Goal: Transaction & Acquisition: Purchase product/service

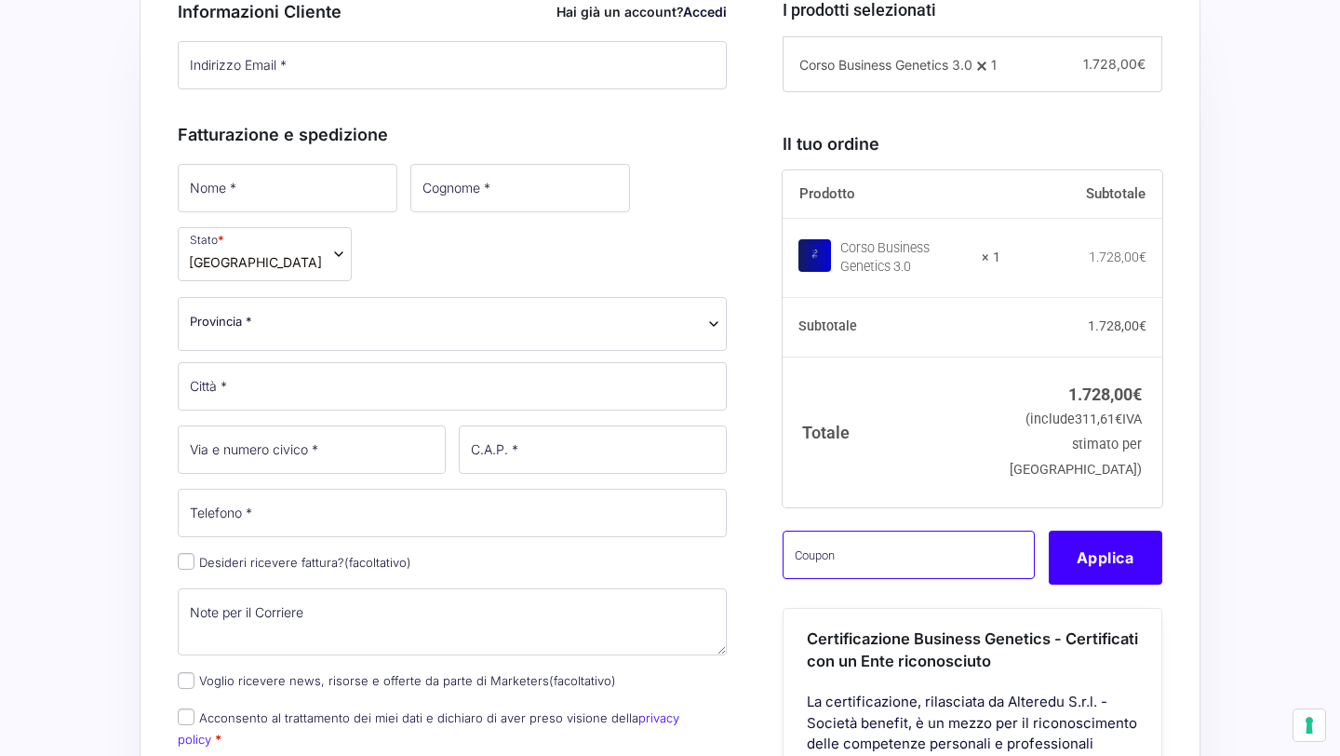
click at [859, 579] on input "text" at bounding box center [909, 555] width 252 height 48
paste input "CLIPRO200BG"
type input "CLIPRO200BG"
click at [1097, 585] on button "Applica" at bounding box center [1106, 558] width 114 height 54
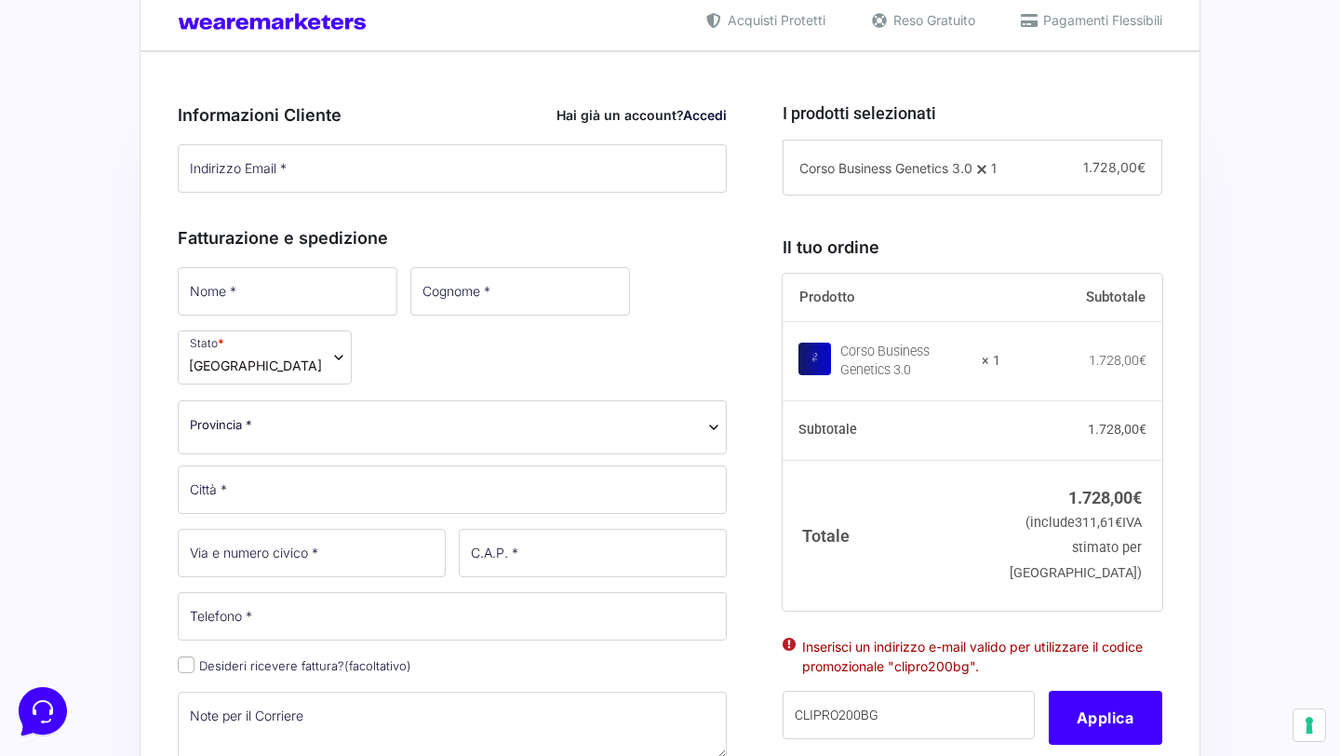
scroll to position [461, 0]
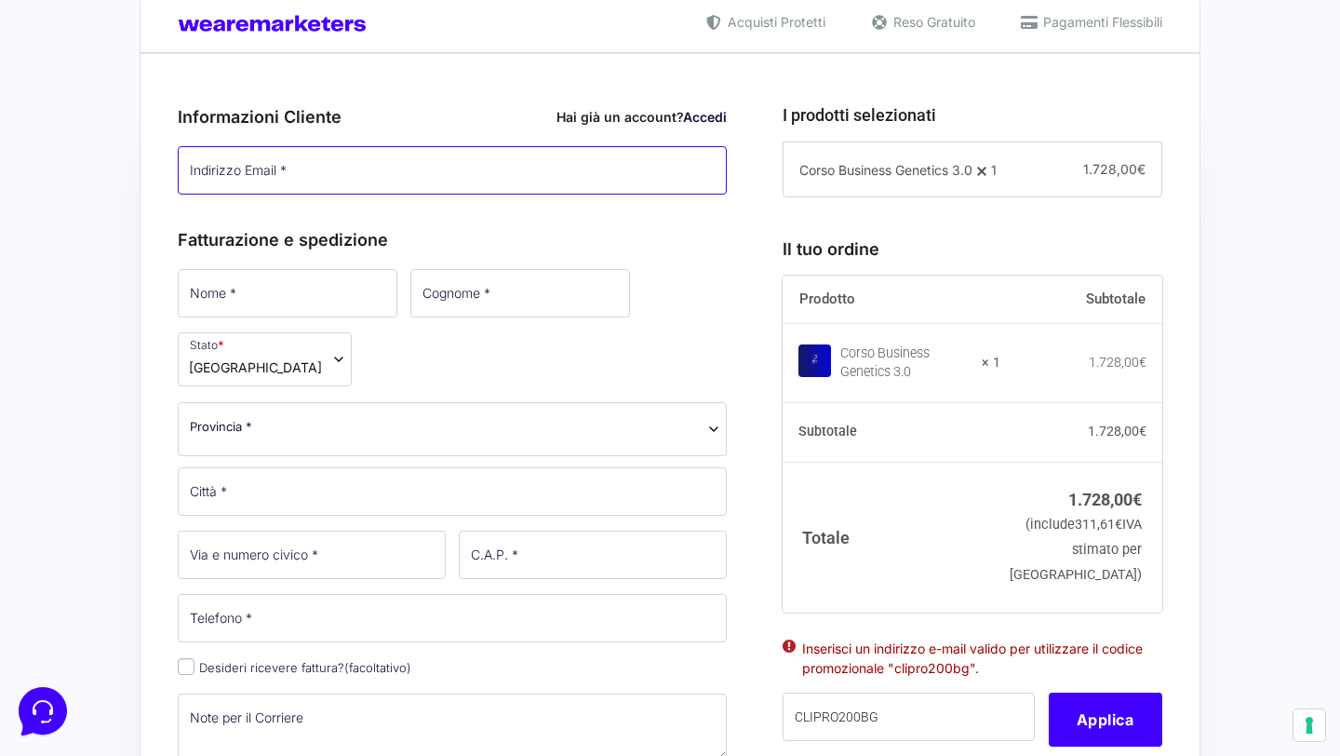
click at [380, 169] on input "Indirizzo Email *" at bounding box center [452, 170] width 549 height 48
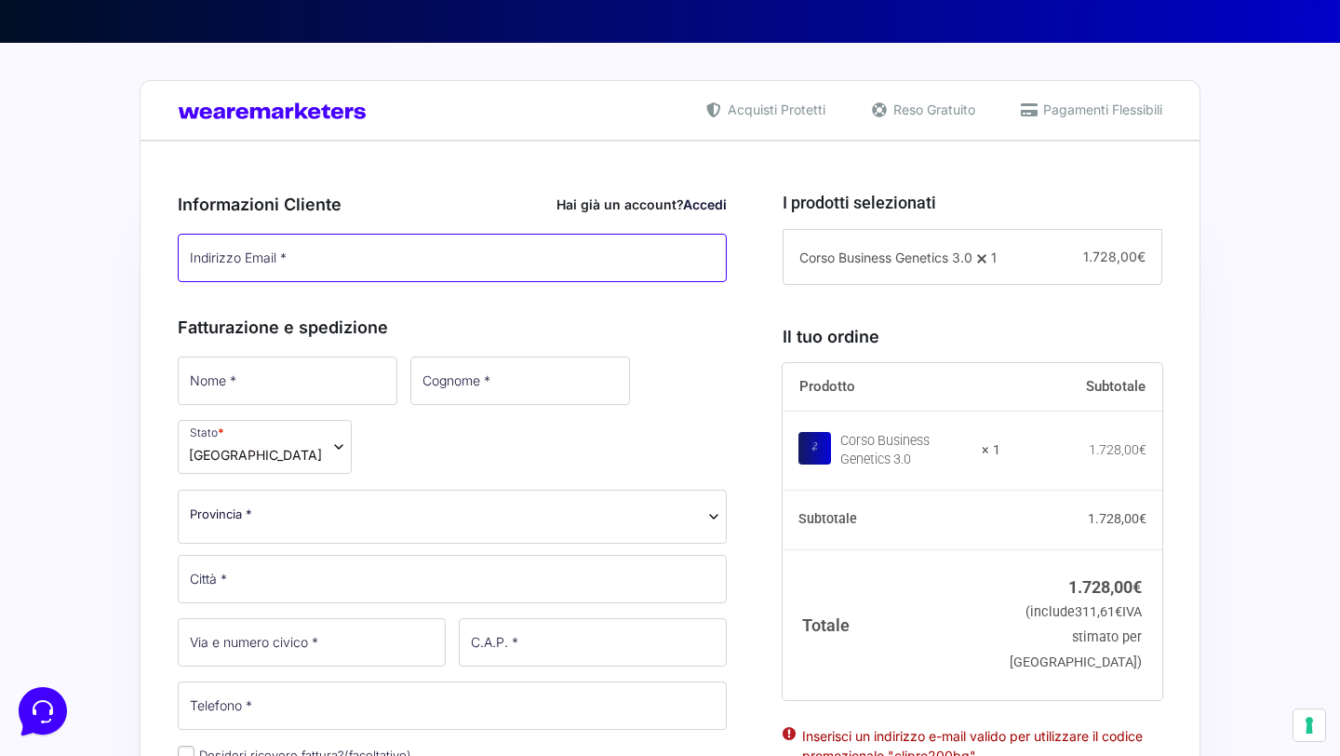
scroll to position [387, 0]
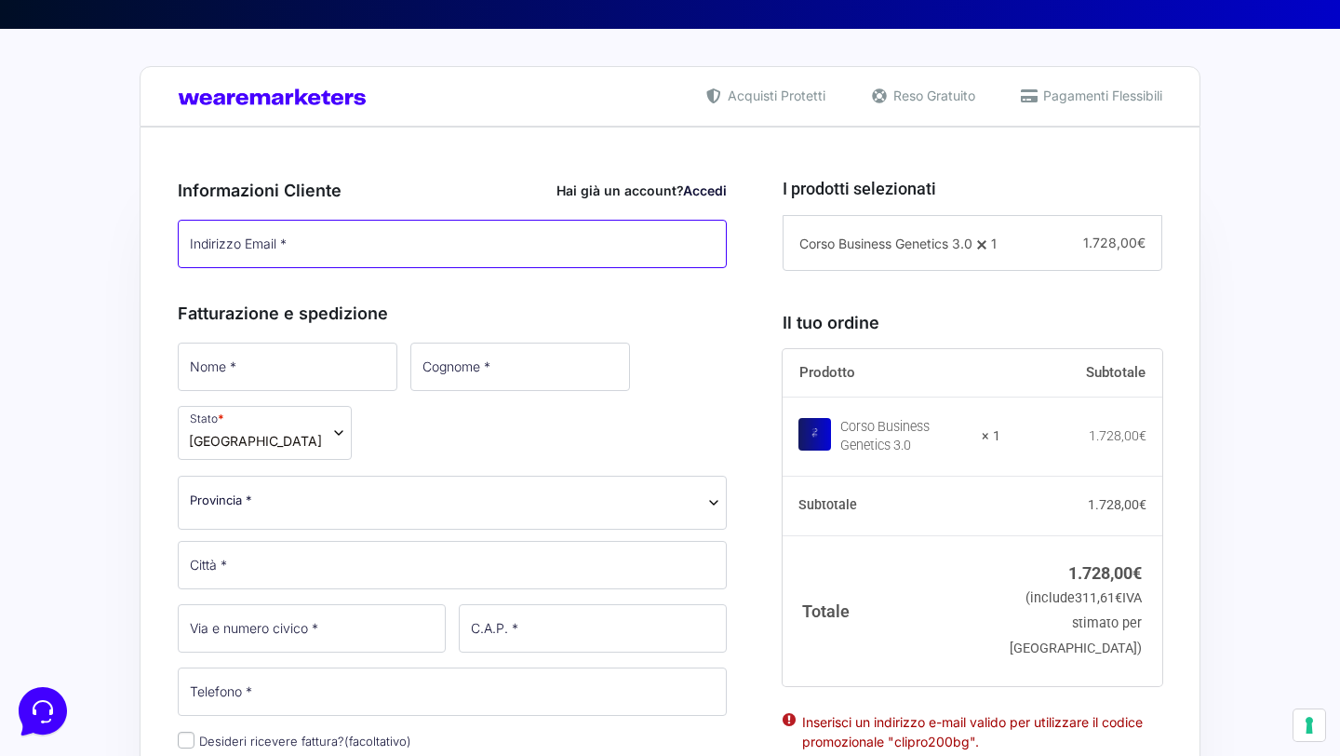
type input "t"
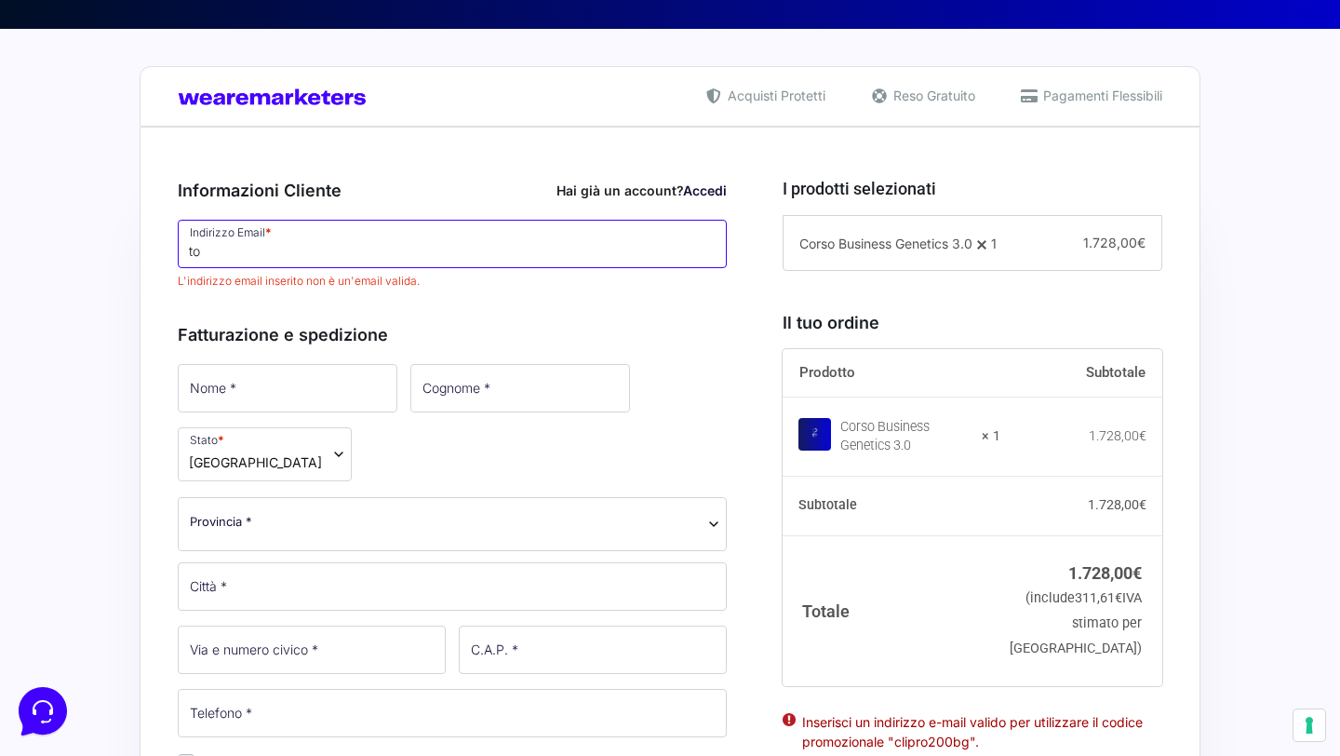
type input "[PERSON_NAME][EMAIL_ADDRESS][DOMAIN_NAME]"
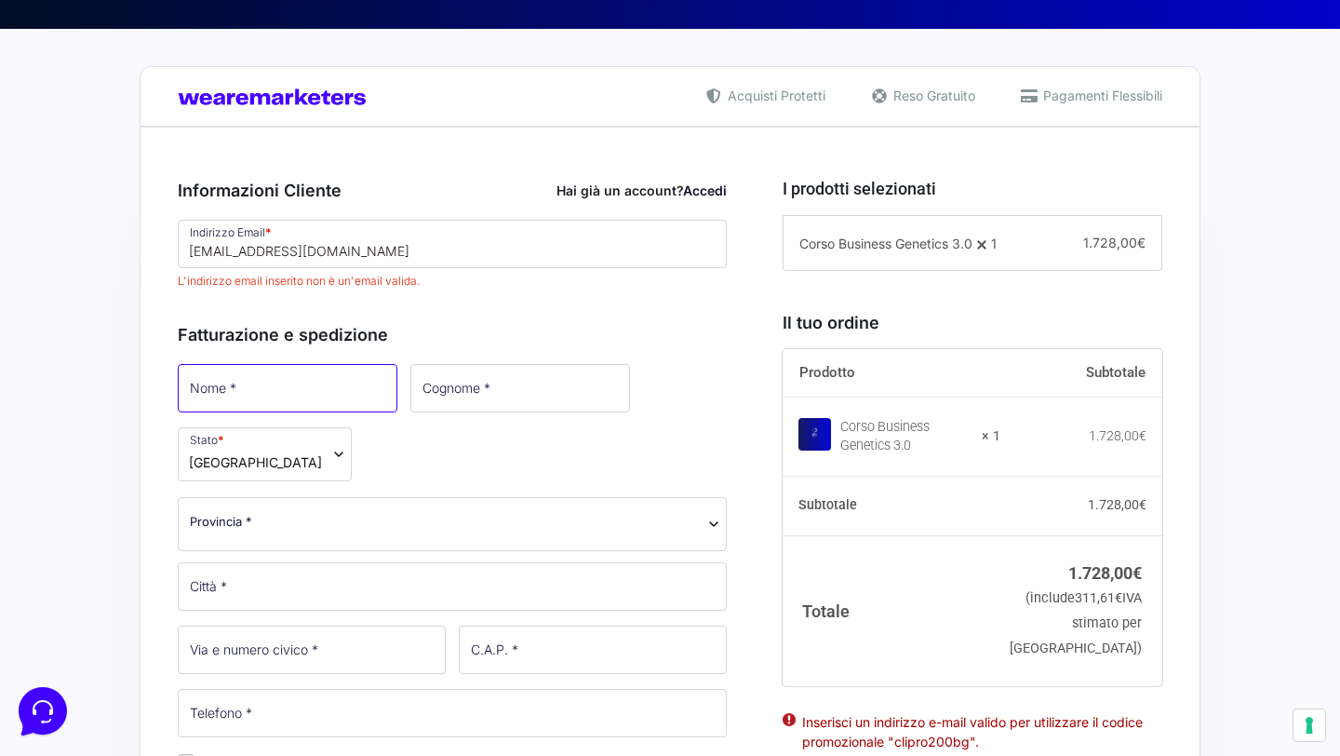
type input "[PERSON_NAME]"
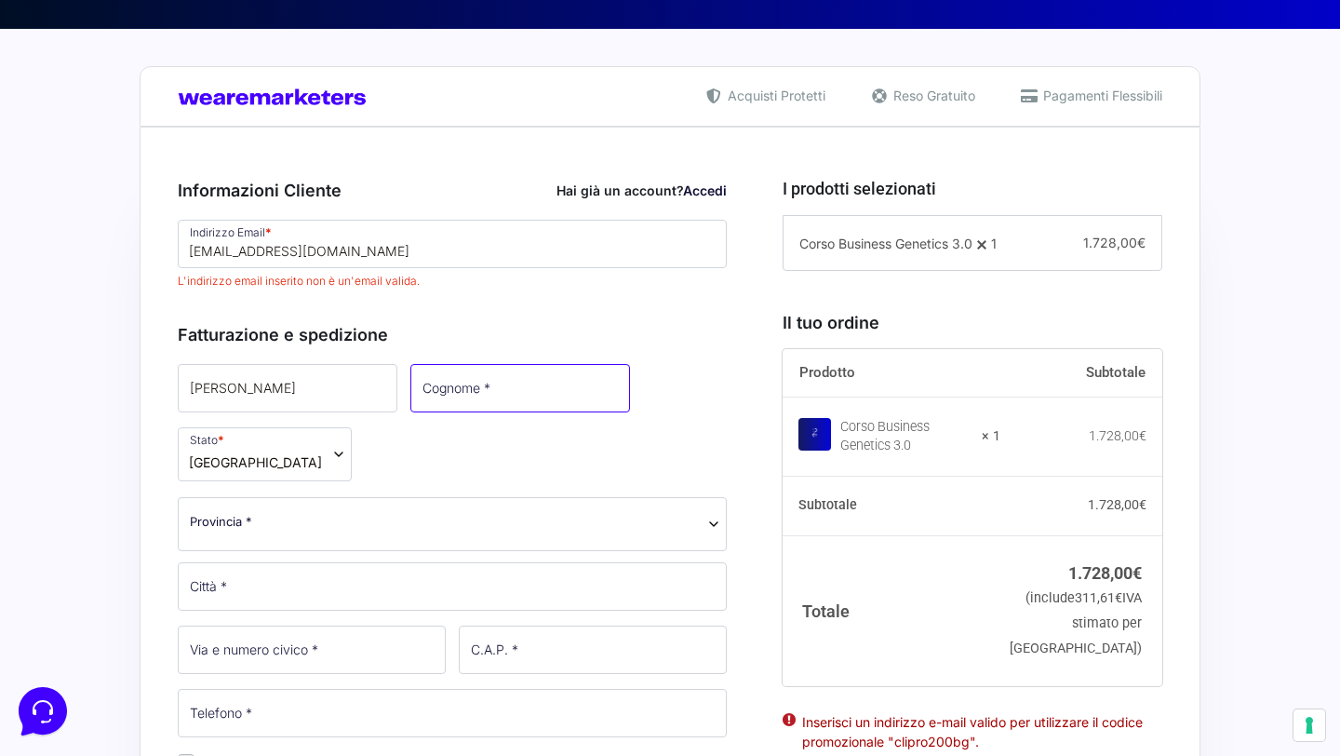
type input "De Cillis"
select select "BT"
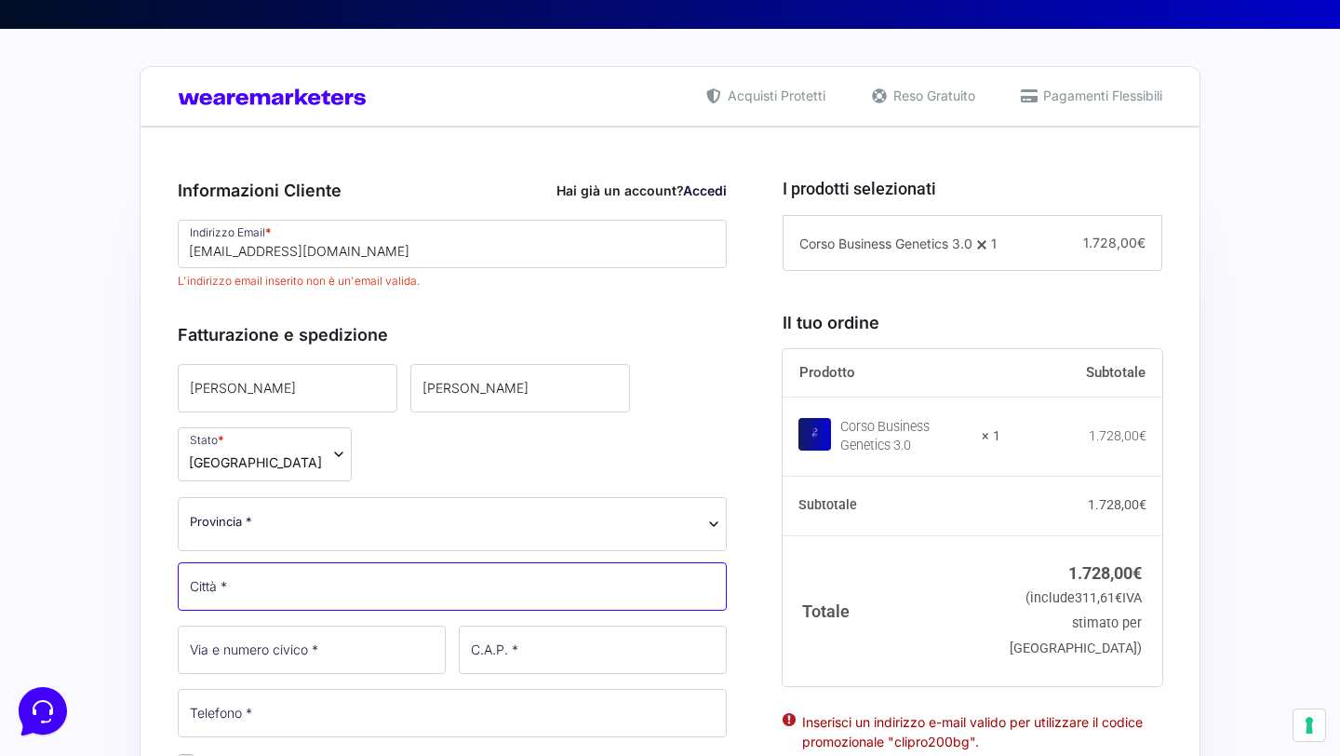
type input "Trani"
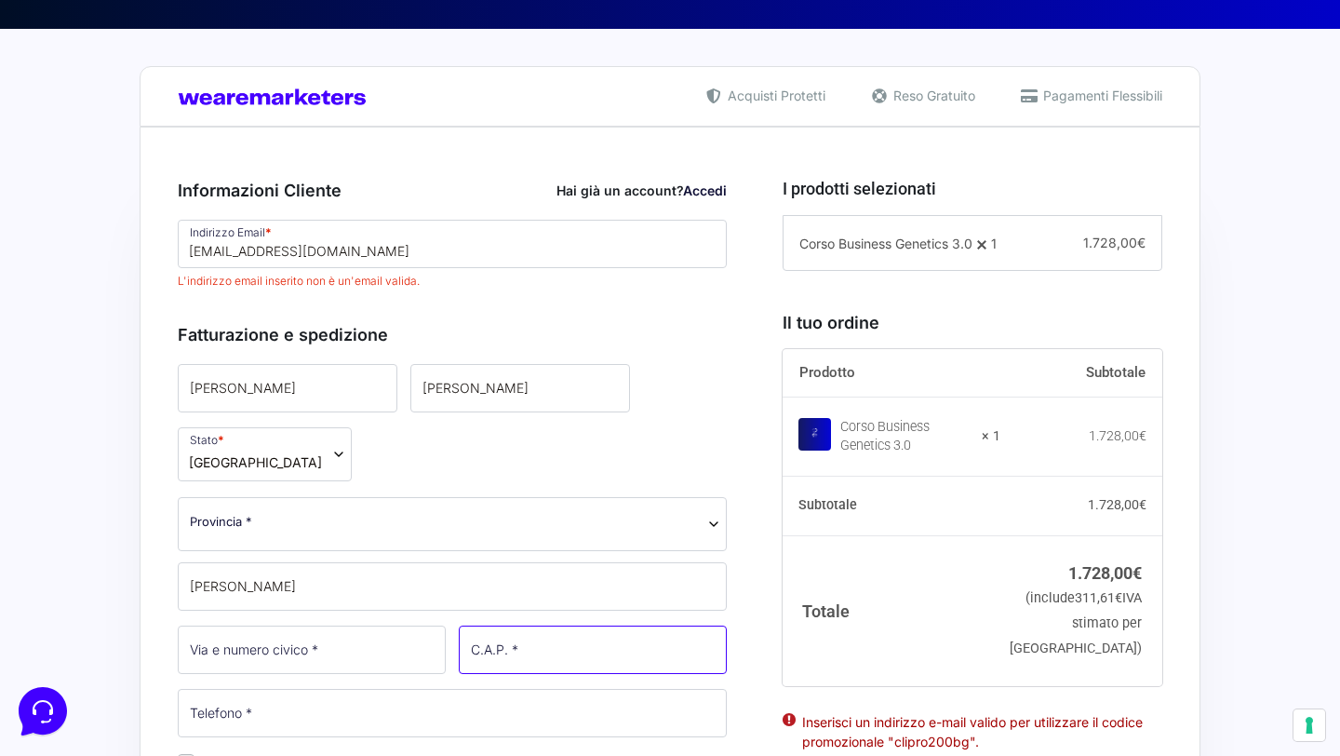
type input "76125"
type input "3490991009"
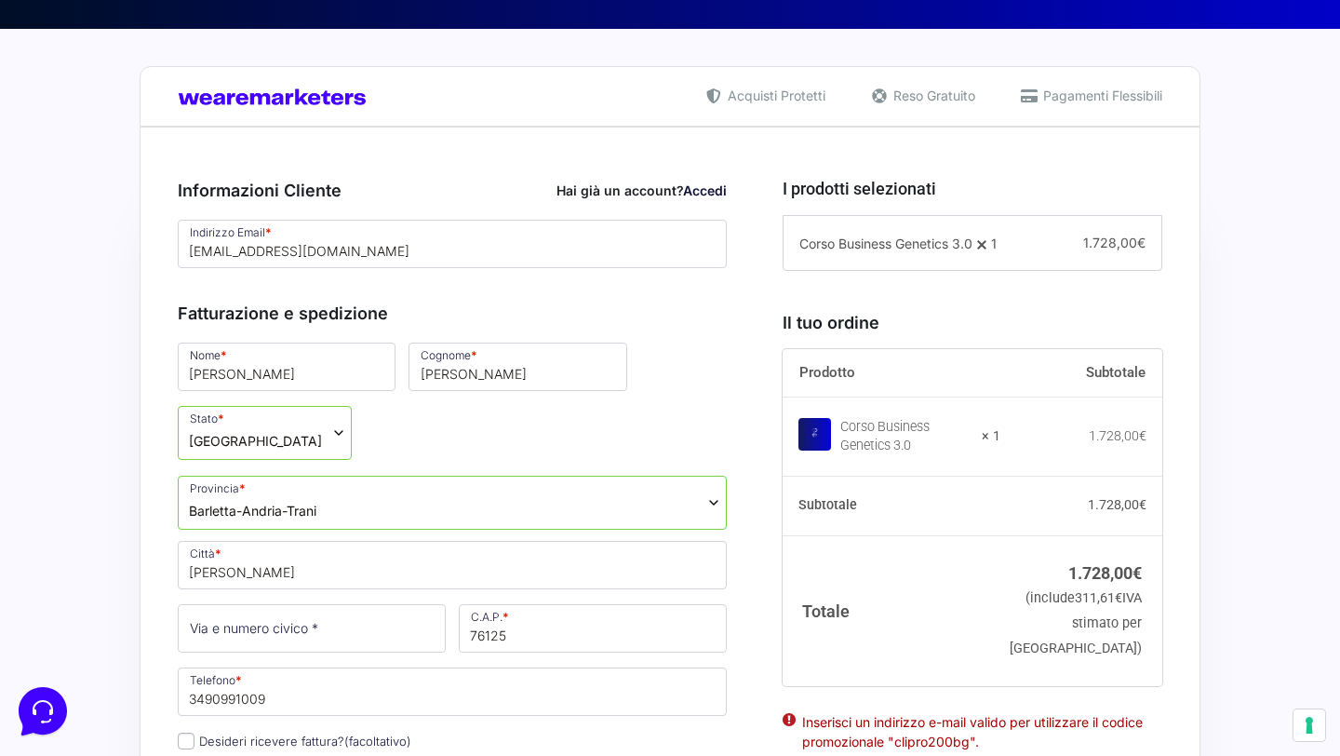
click at [555, 291] on div "Fatturazione e spedizione Nome * Tommaso Cognome * De Cillis Stato * Seleziona …" at bounding box center [452, 639] width 549 height 719
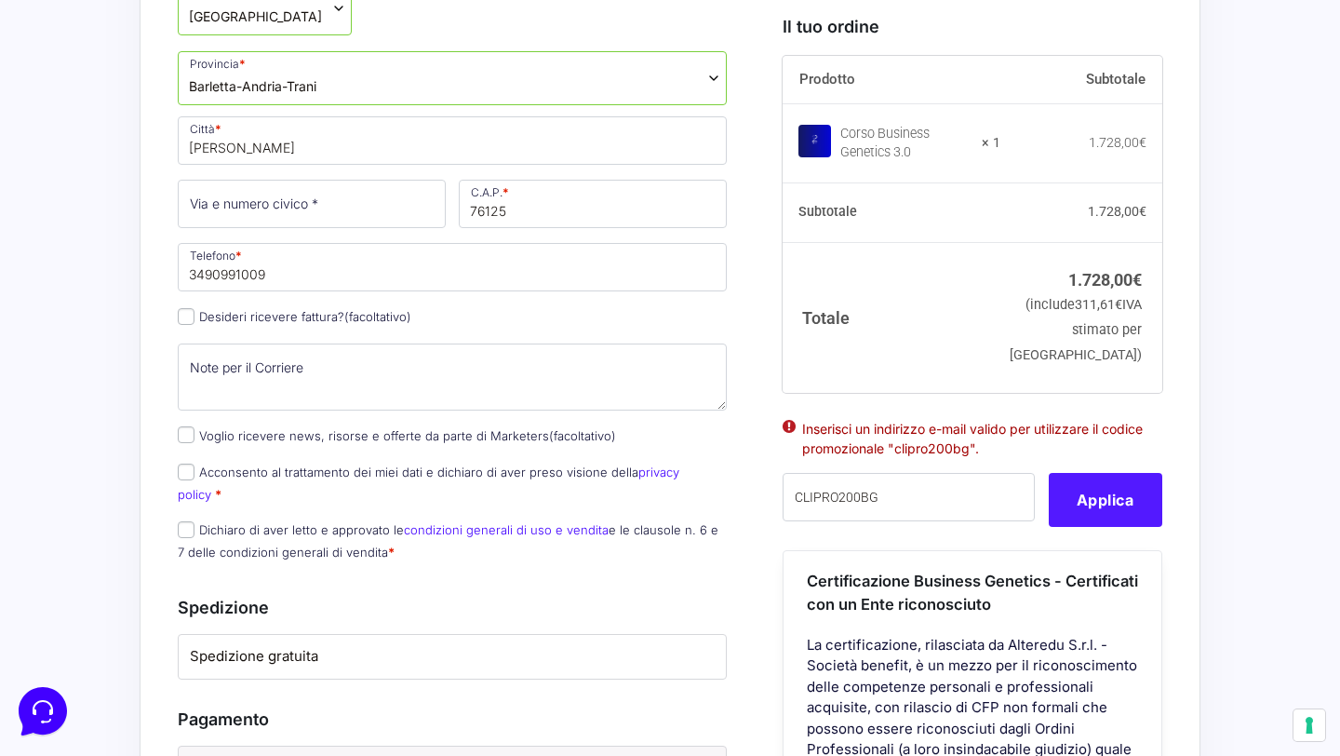
click at [1089, 514] on button "Applica" at bounding box center [1106, 500] width 114 height 54
click at [1085, 527] on button "Applica" at bounding box center [1106, 500] width 114 height 54
click at [1008, 521] on input "CLIPRO200BG" at bounding box center [909, 497] width 252 height 48
click at [1097, 527] on button "Applica" at bounding box center [1106, 500] width 114 height 54
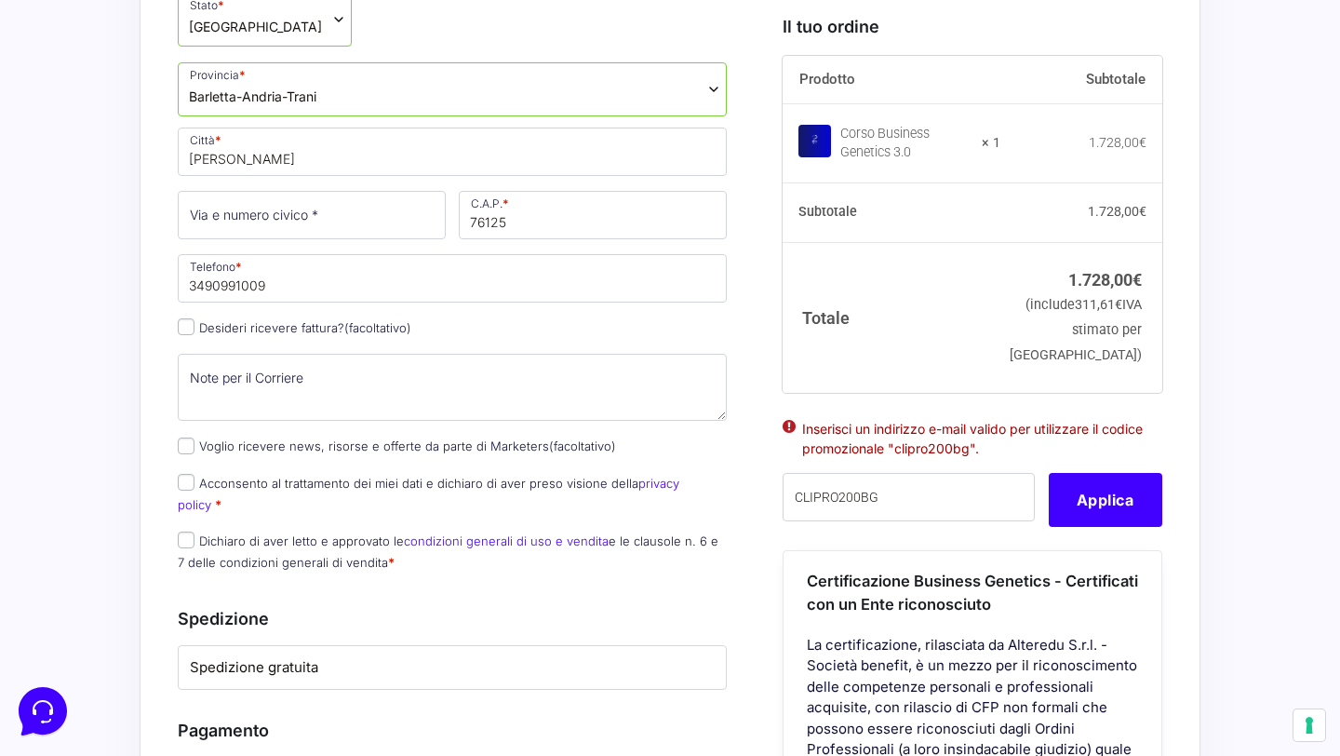
scroll to position [836, 0]
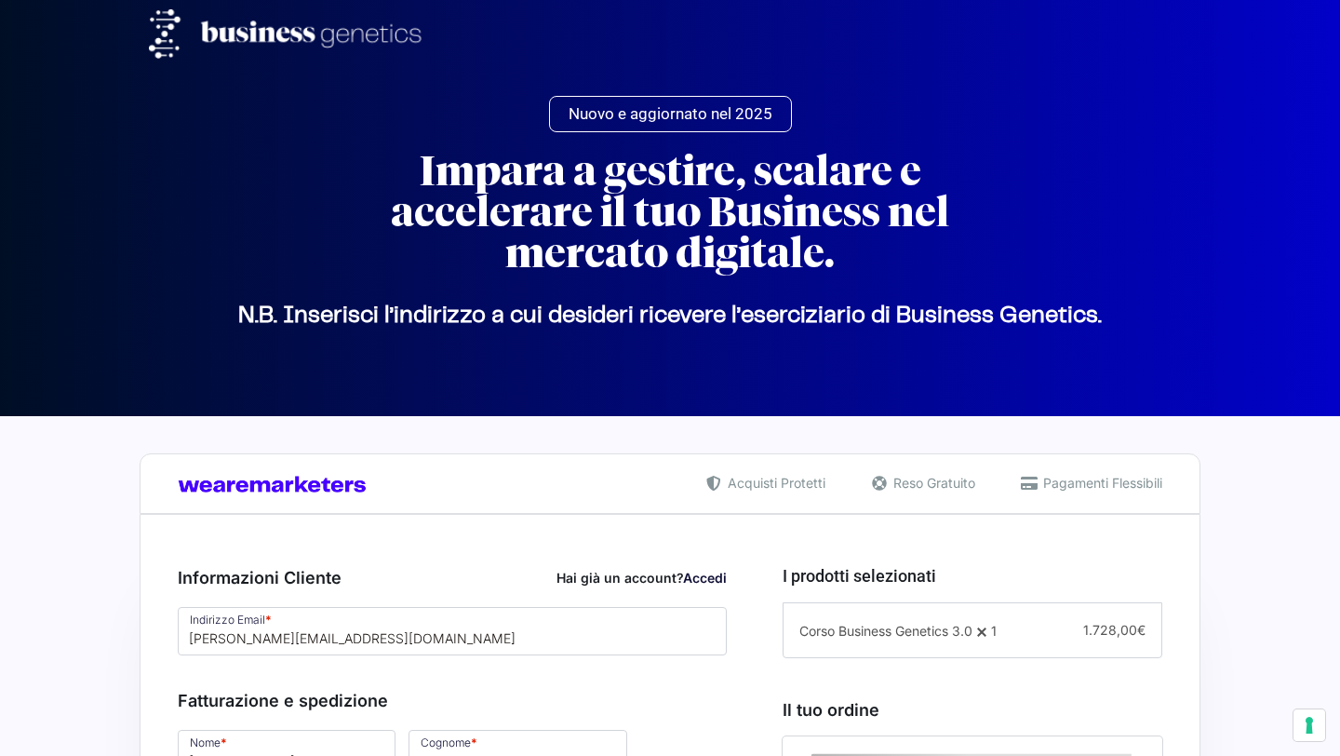
select select "BT"
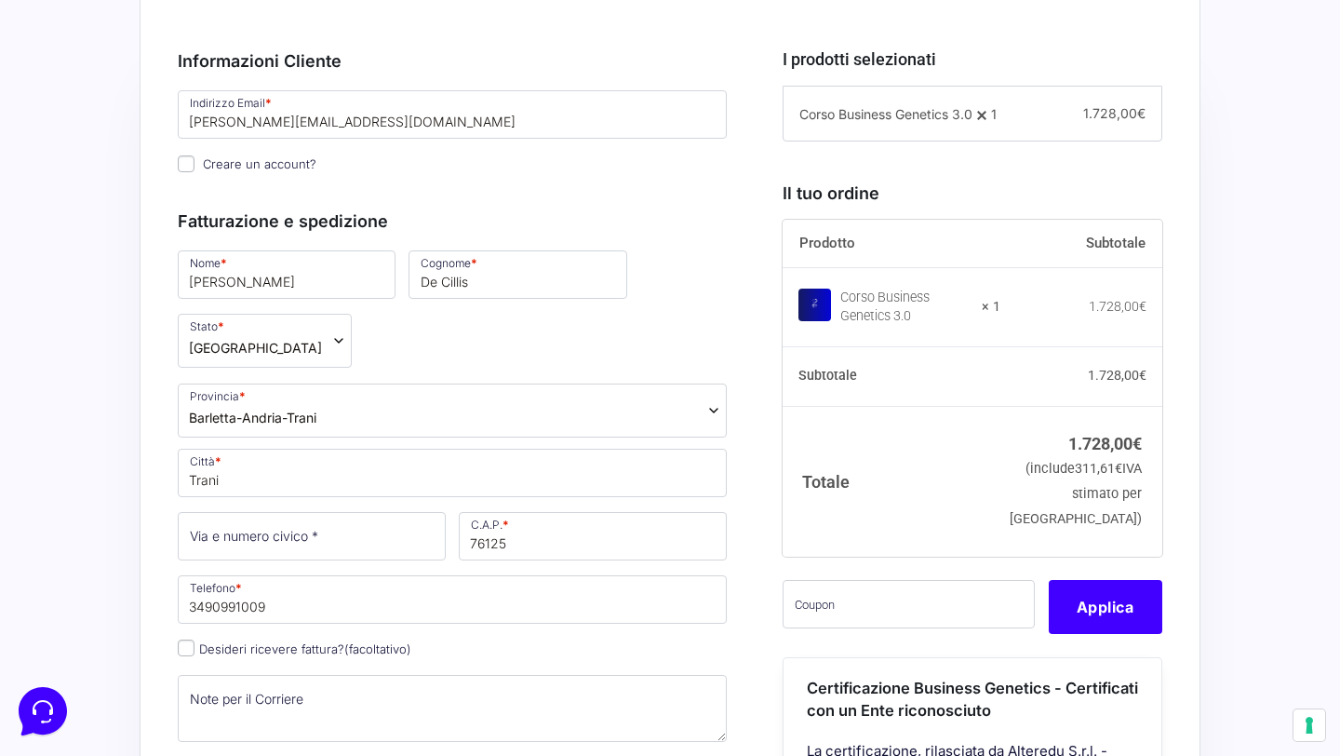
scroll to position [515, 0]
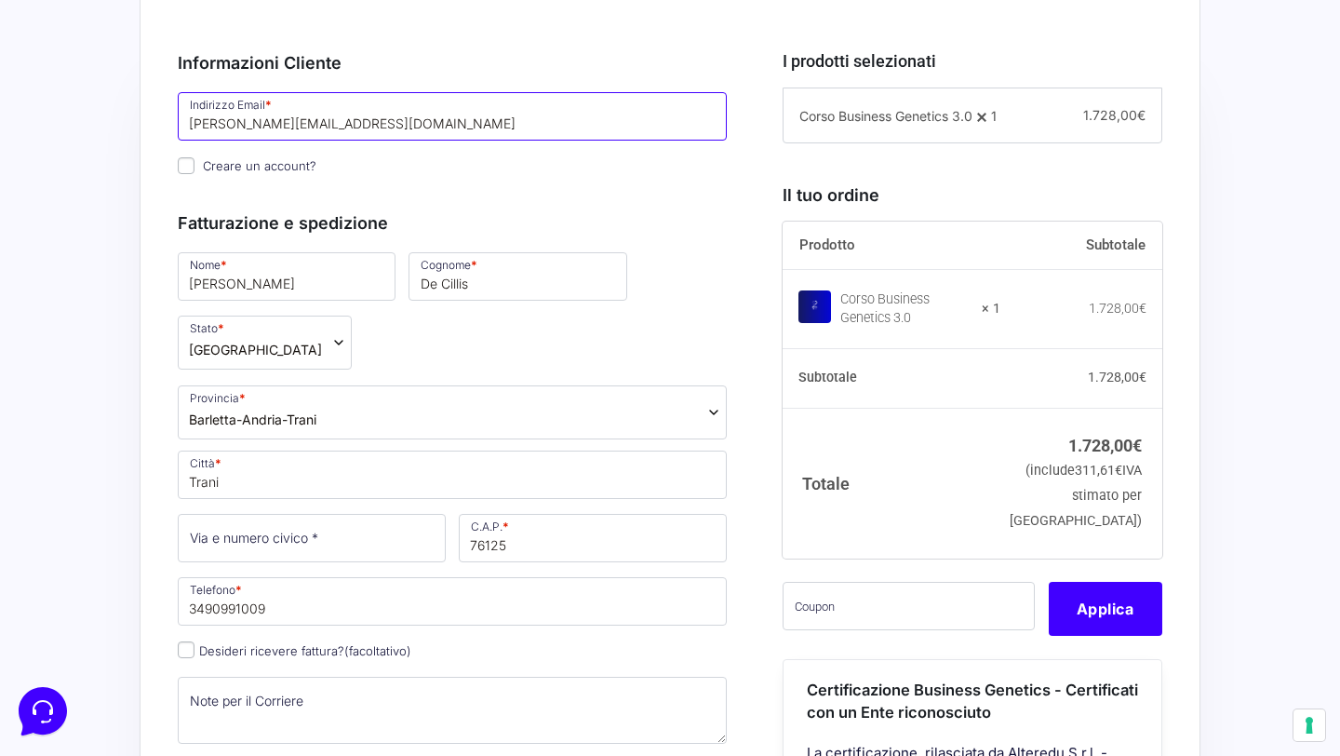
click at [423, 119] on input "[PERSON_NAME][EMAIL_ADDRESS][DOMAIN_NAME]" at bounding box center [452, 116] width 549 height 48
click at [840, 623] on input "text" at bounding box center [909, 606] width 252 height 48
paste input "CLIPRO200BG"
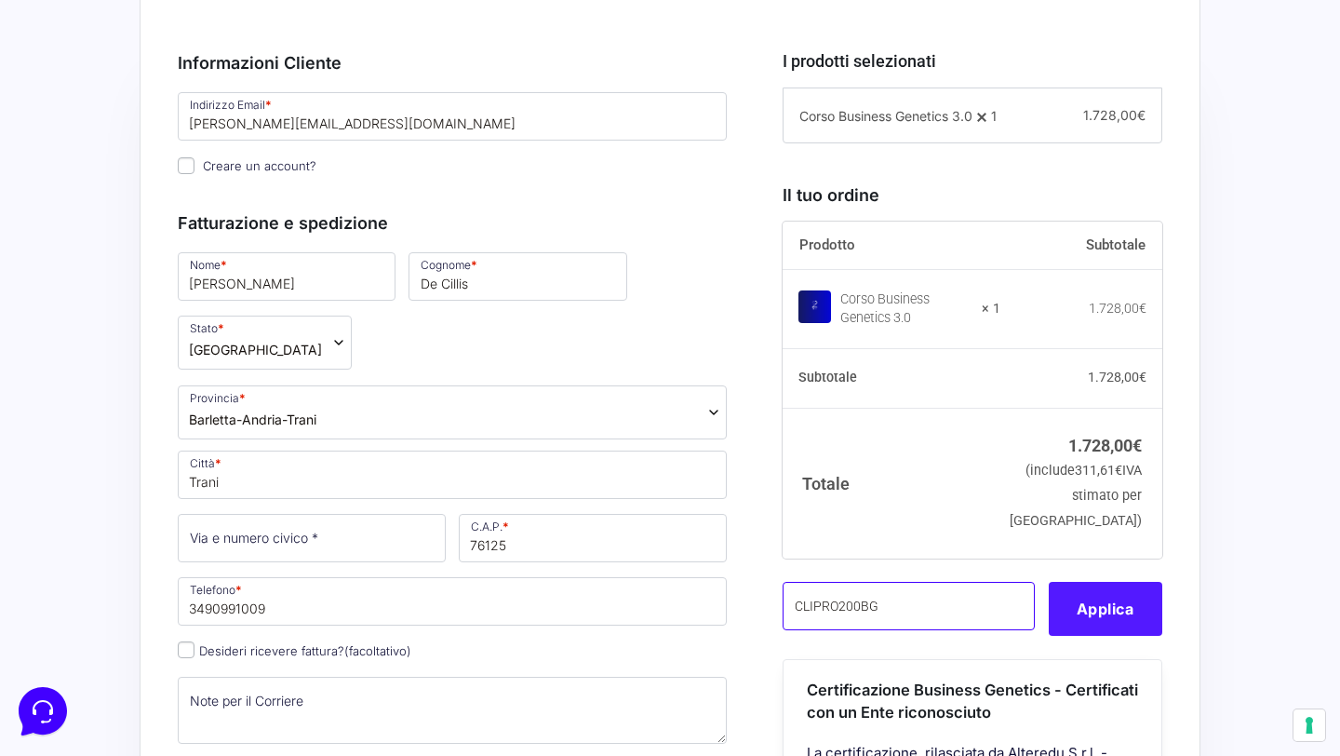
type input "CLIPRO200BG"
click at [1087, 636] on button "Applica" at bounding box center [1106, 609] width 114 height 54
